Goal: Contribute content: Add original content to the website for others to see

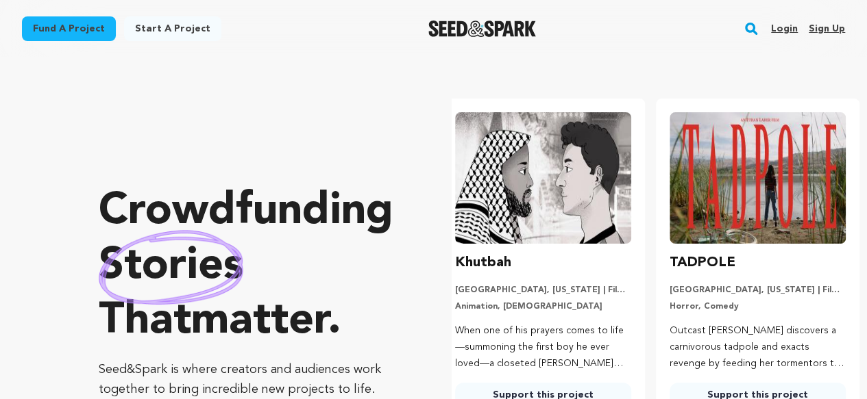
scroll to position [0, 225]
click at [789, 28] on link "Login" at bounding box center [784, 29] width 27 height 22
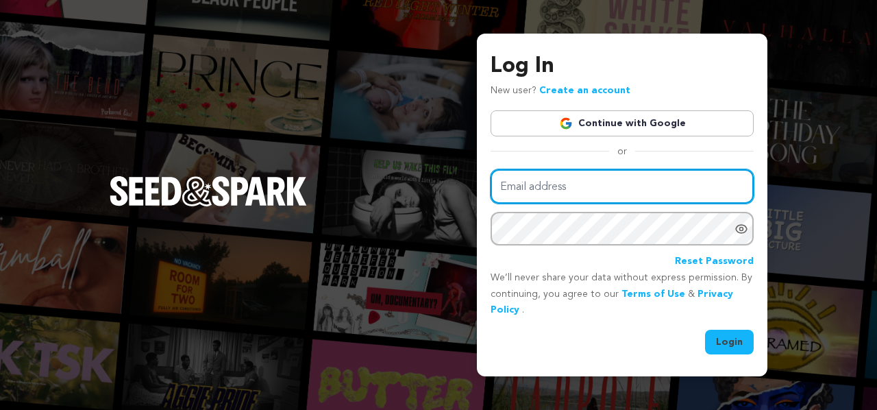
type input "patricia.graca7@hotmail.com"
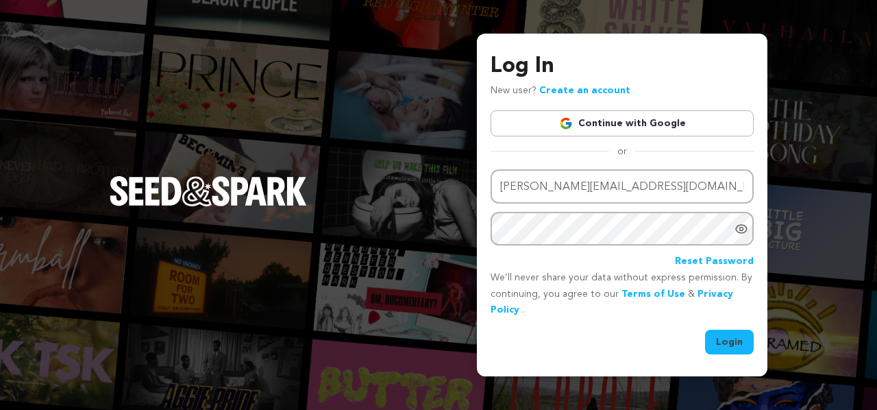
click at [745, 231] on icon "Show password as plain text. Warning: this will display your password on the sc…" at bounding box center [741, 229] width 11 height 8
click at [727, 343] on button "Login" at bounding box center [729, 342] width 49 height 25
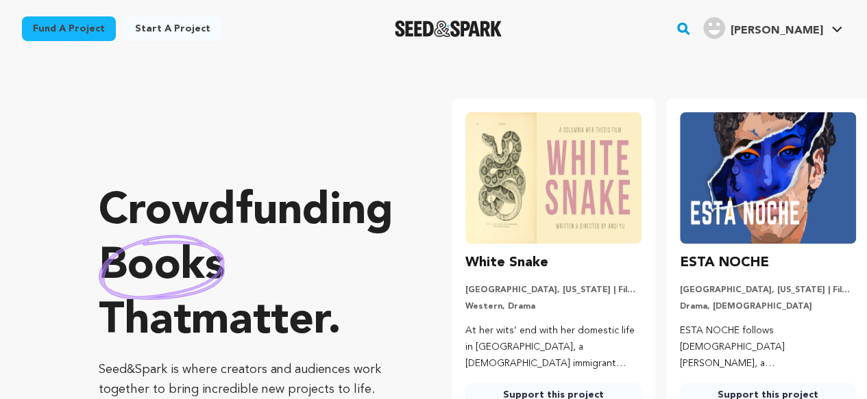
click at [178, 32] on link "Start a project" at bounding box center [172, 28] width 97 height 25
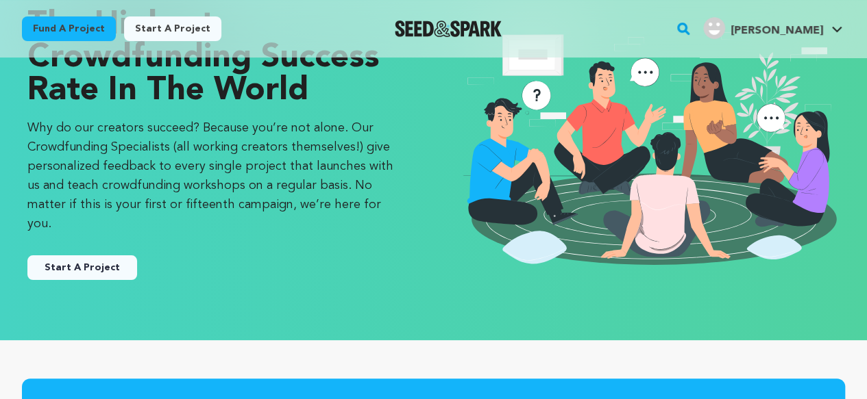
scroll to position [121, 0]
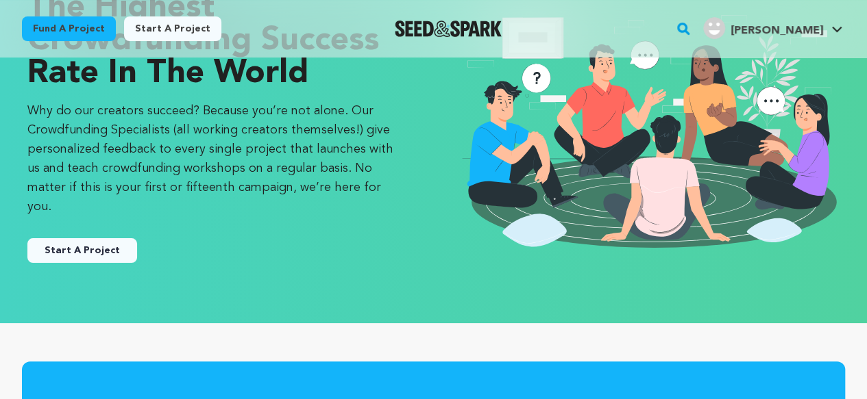
click at [95, 238] on button "Start A Project" at bounding box center [82, 250] width 110 height 25
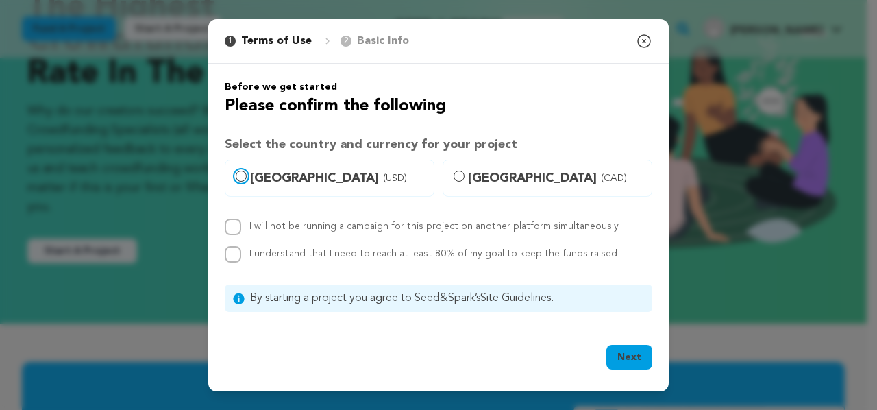
click at [241, 174] on input "[GEOGRAPHIC_DATA] (USD)" at bounding box center [241, 176] width 11 height 11
radio input "true"
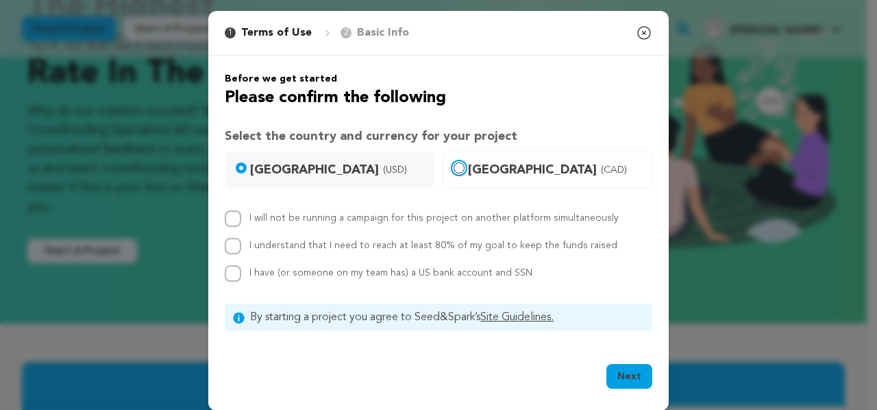
click at [454, 171] on input "Canada (CAD)" at bounding box center [459, 167] width 11 height 11
radio input "true"
click at [643, 38] on icon "button" at bounding box center [644, 33] width 16 height 16
